Goal: Navigation & Orientation: Find specific page/section

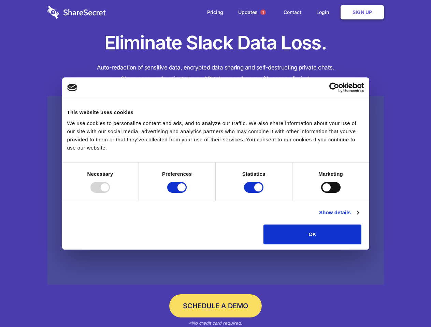
click at [110, 193] on div at bounding box center [99, 187] width 19 height 11
click at [187, 193] on input "Preferences" at bounding box center [176, 187] width 19 height 11
checkbox input "false"
click at [254, 193] on input "Statistics" at bounding box center [253, 187] width 19 height 11
checkbox input "false"
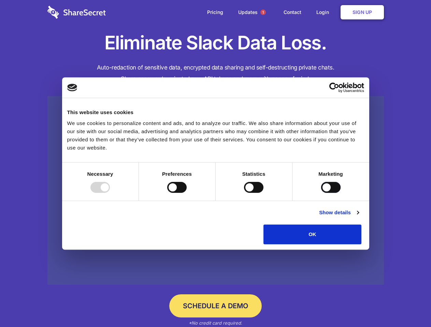
click at [321, 193] on input "Marketing" at bounding box center [330, 187] width 19 height 11
checkbox input "true"
click at [358, 217] on link "Show details" at bounding box center [339, 213] width 40 height 8
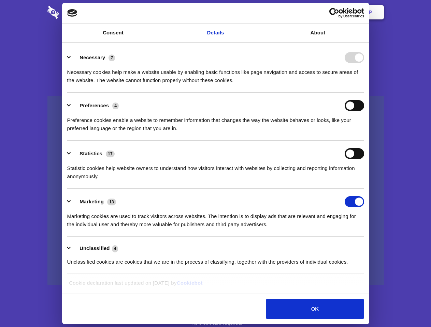
click at [364, 93] on li "Necessary 7 Necessary cookies help make a website usable by enabling basic func…" at bounding box center [215, 69] width 297 height 48
click at [263, 12] on span "1" at bounding box center [262, 12] width 5 height 5
